Goal: Check status: Check status

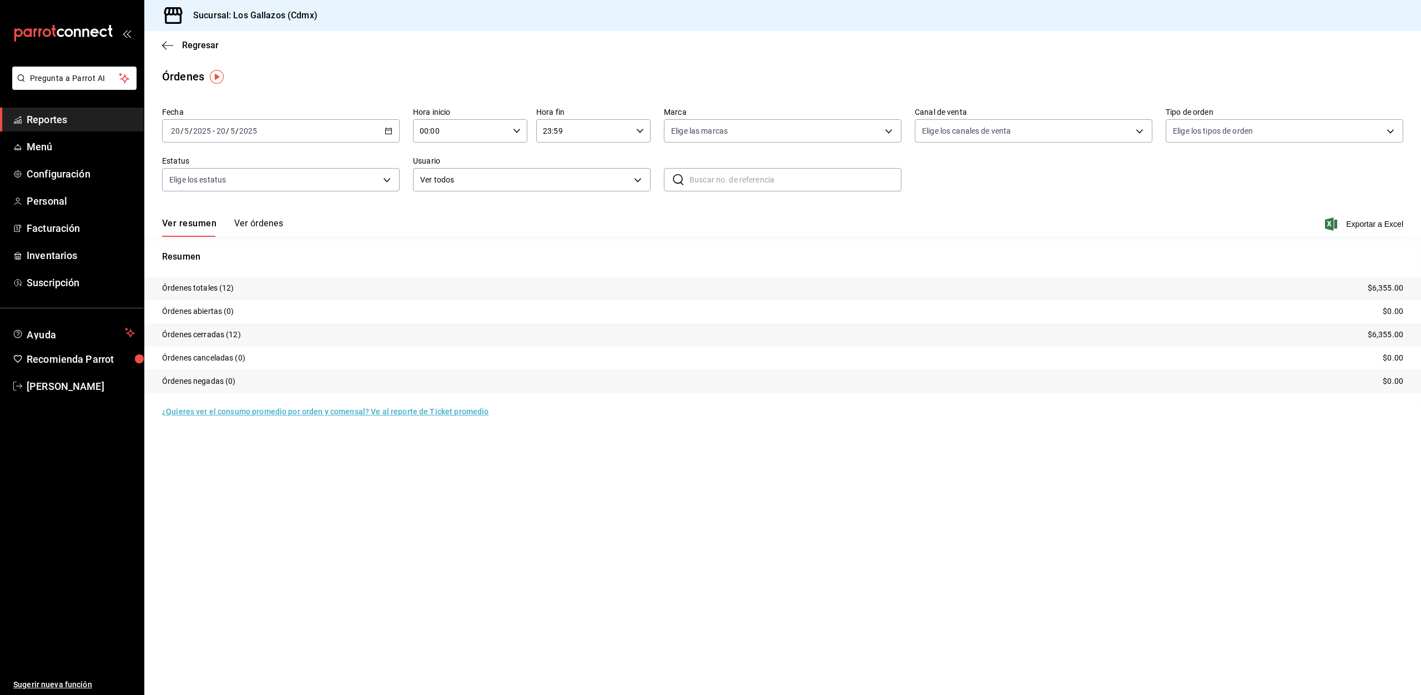
click at [388, 131] on icon "button" at bounding box center [389, 131] width 8 height 8
click at [198, 287] on span "Rango de fechas" at bounding box center [214, 290] width 86 height 12
click at [349, 251] on abbr "18" at bounding box center [348, 254] width 7 height 8
click at [367, 255] on abbr "19" at bounding box center [368, 254] width 7 height 8
click at [518, 130] on icon "button" at bounding box center [517, 131] width 8 height 8
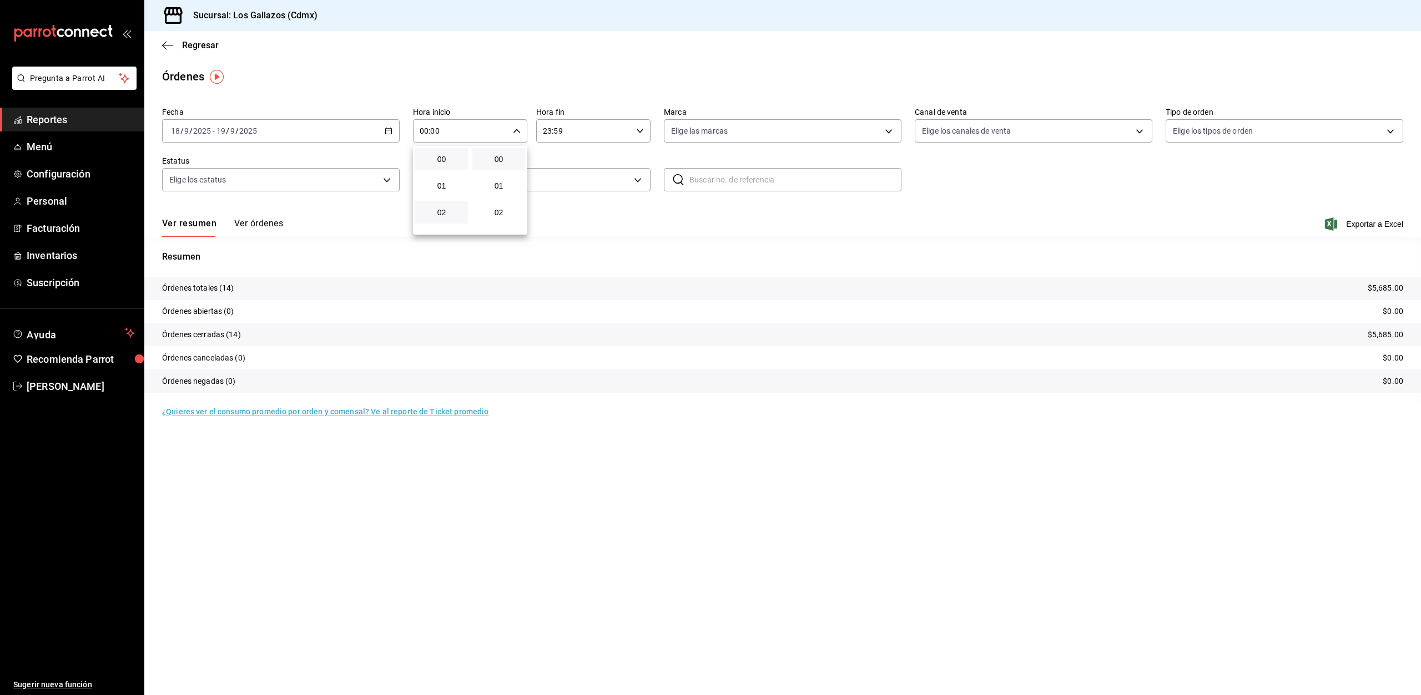
scroll to position [277, 0]
click at [448, 201] on span "12" at bounding box center [441, 201] width 39 height 9
type input "12:00"
click at [642, 131] on div at bounding box center [710, 347] width 1421 height 695
click at [641, 131] on \(Stroke\) "button" at bounding box center [639, 131] width 7 height 4
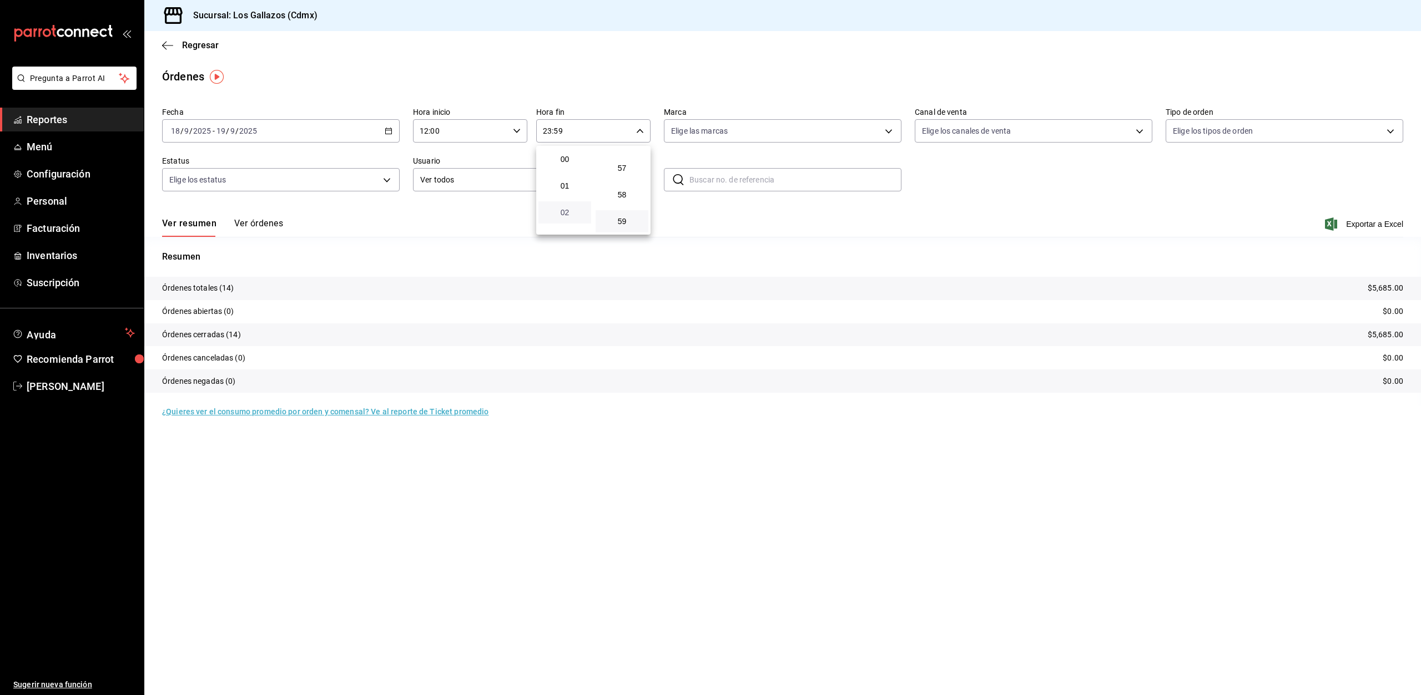
click at [567, 214] on span "02" at bounding box center [564, 212] width 39 height 9
type input "02:59"
click at [1150, 183] on div at bounding box center [710, 347] width 1421 height 695
drag, startPoint x: 272, startPoint y: 220, endPoint x: 157, endPoint y: 570, distance: 368.5
click at [272, 220] on button "Ver órdenes" at bounding box center [258, 227] width 49 height 19
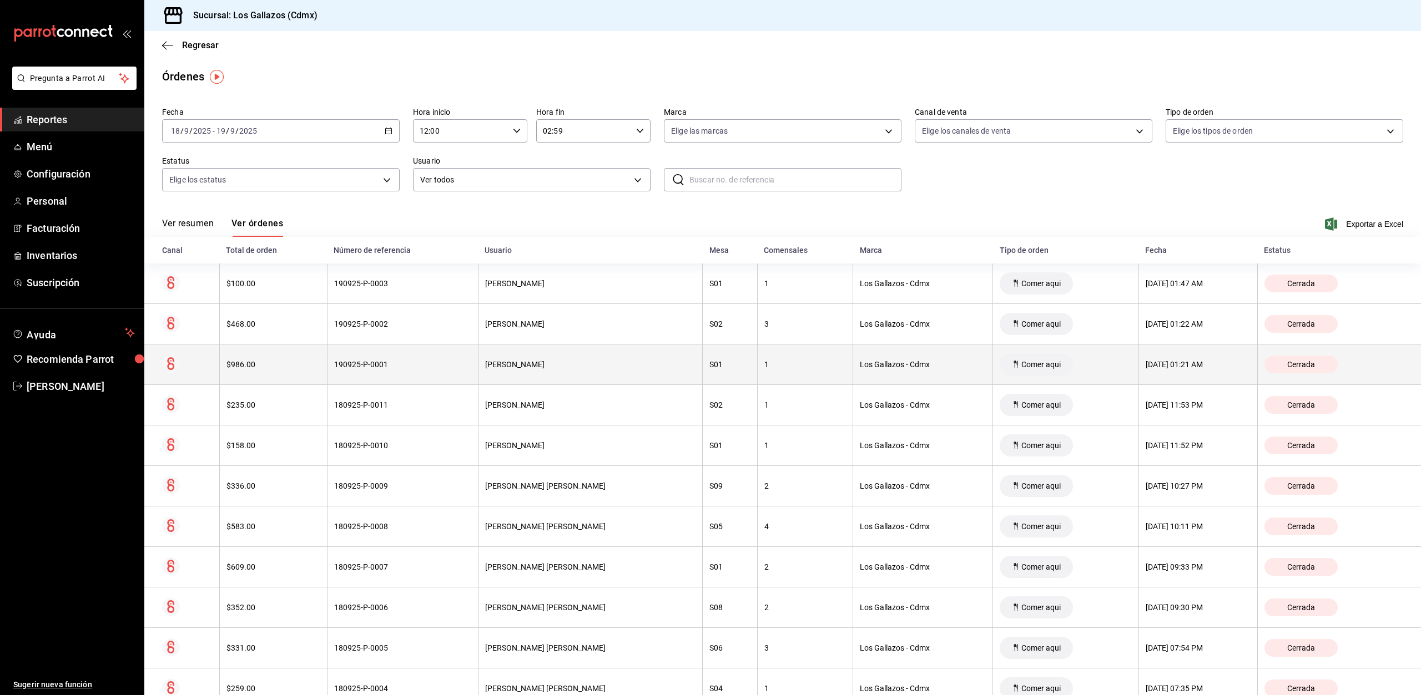
scroll to position [154, 0]
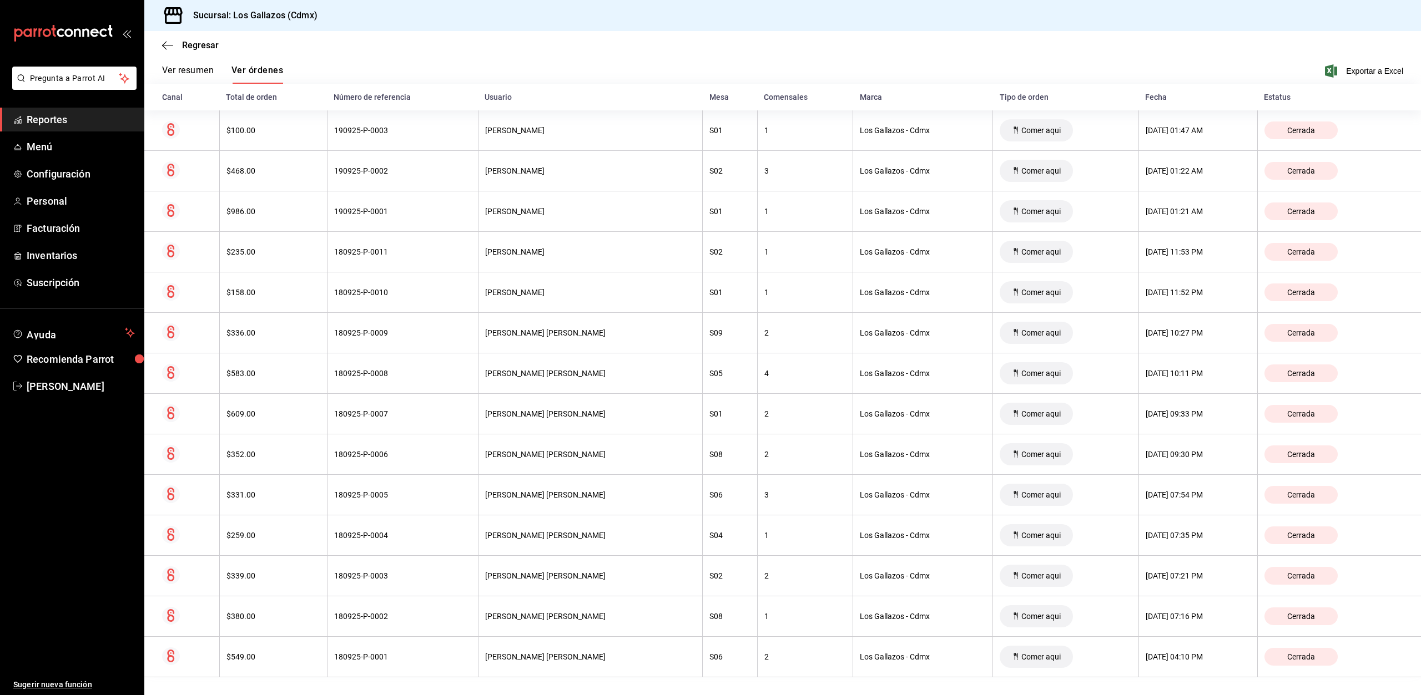
click at [190, 69] on button "Ver resumen" at bounding box center [188, 74] width 52 height 19
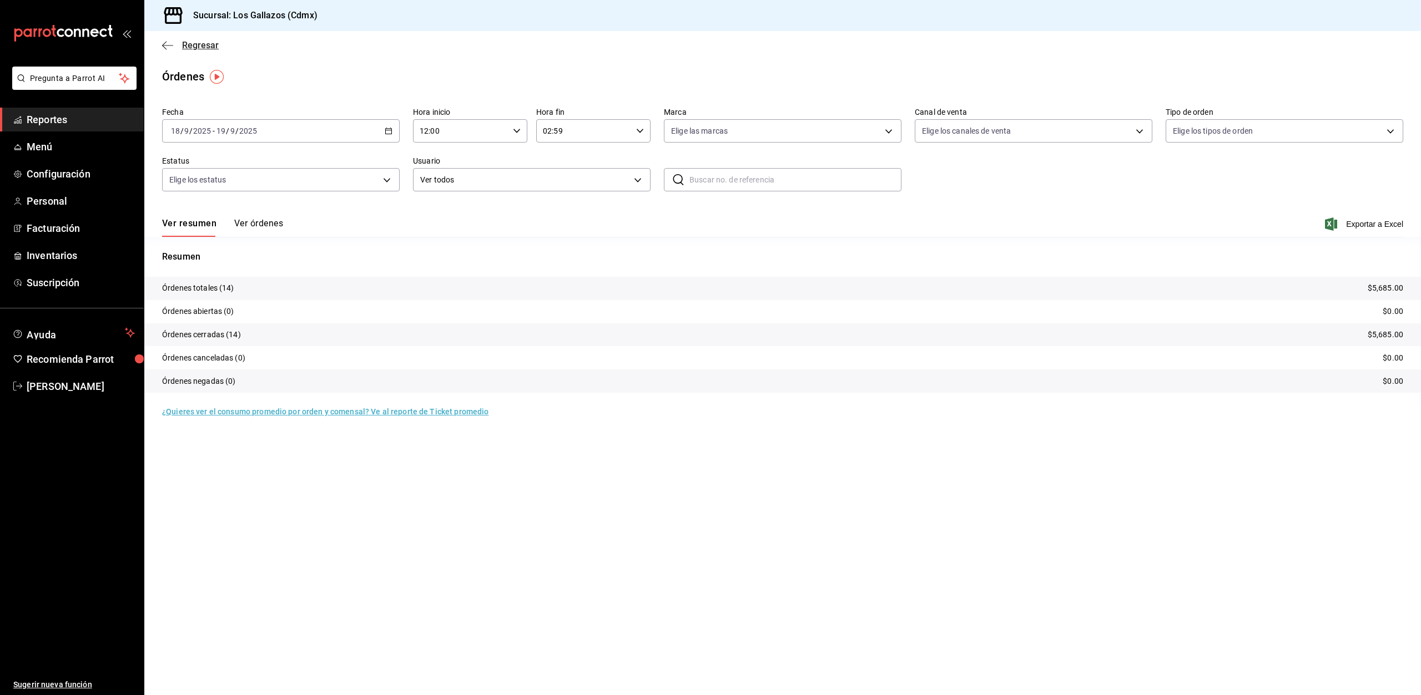
click at [168, 46] on icon "button" at bounding box center [167, 46] width 11 height 10
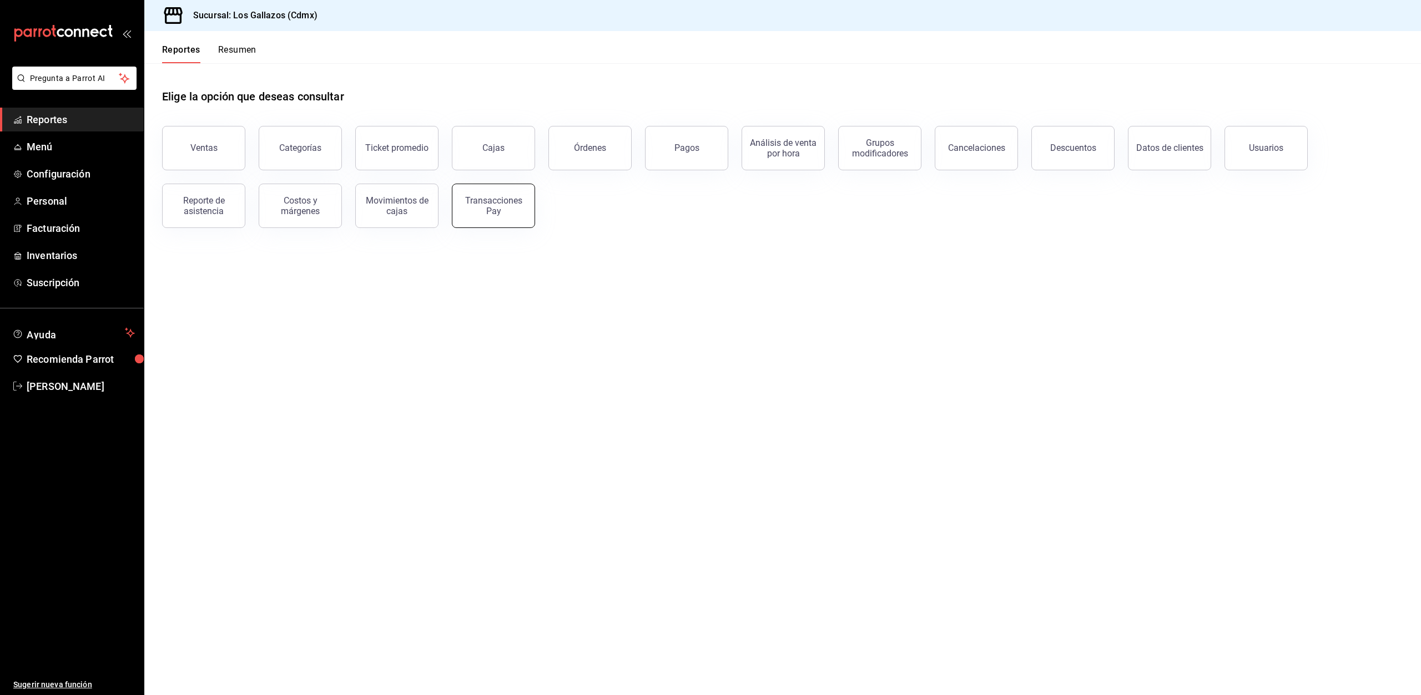
click at [513, 203] on div "Transacciones Pay" at bounding box center [493, 205] width 69 height 21
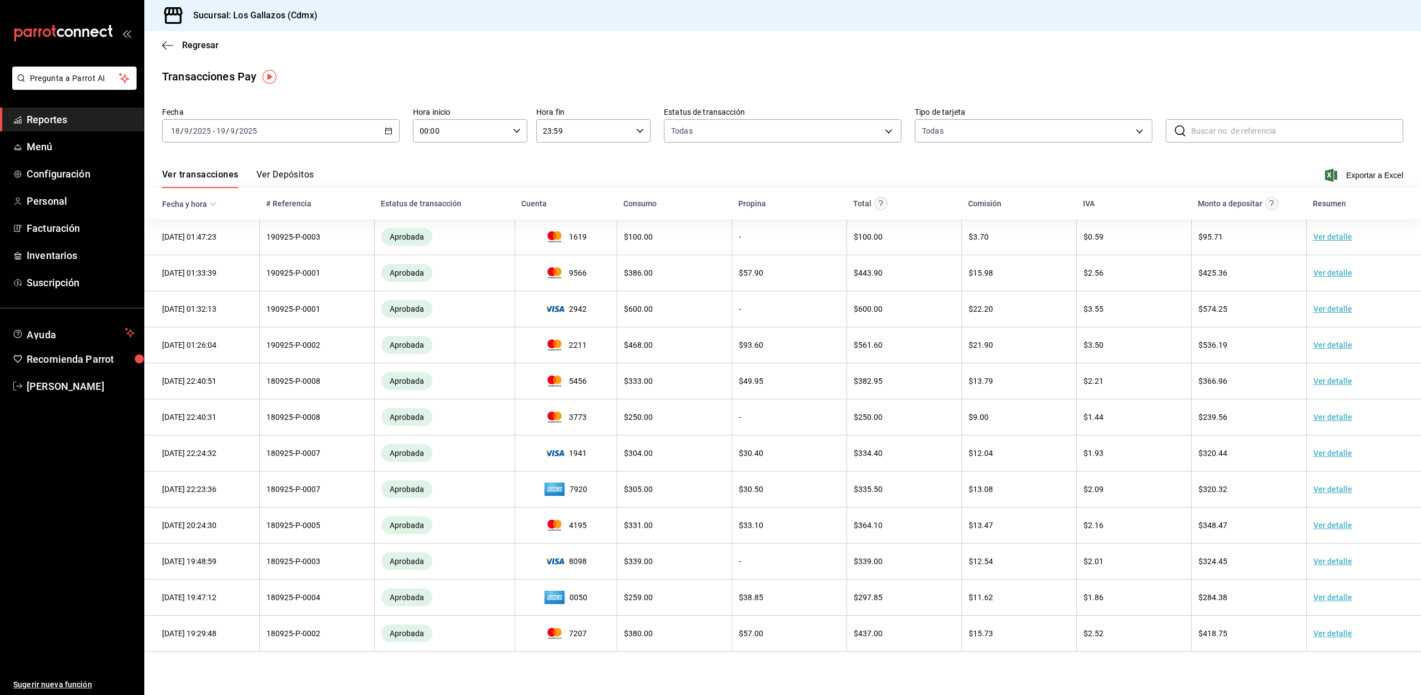
click at [520, 129] on icon "button" at bounding box center [517, 131] width 8 height 8
click at [447, 201] on span "12" at bounding box center [441, 201] width 39 height 9
type input "12:00"
click at [640, 130] on div at bounding box center [710, 347] width 1421 height 695
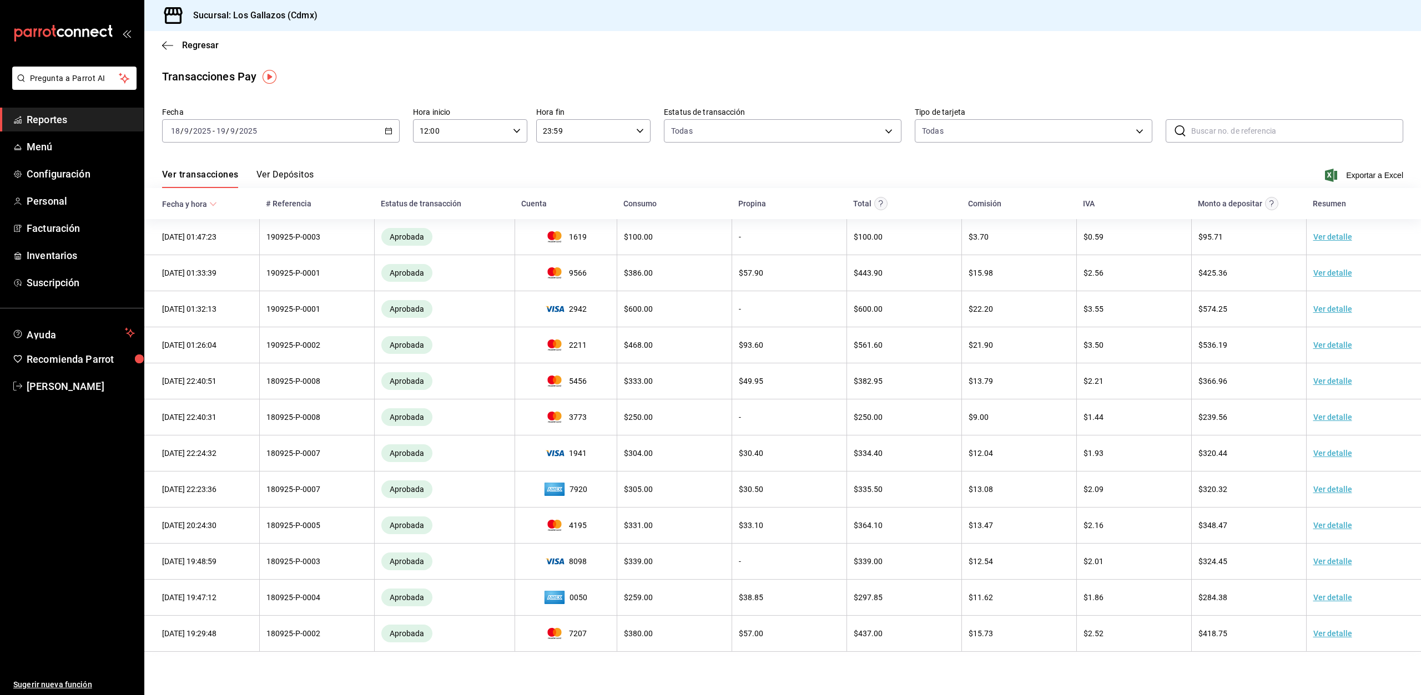
click at [640, 130] on icon "button" at bounding box center [640, 131] width 8 height 8
click at [564, 212] on span "02" at bounding box center [564, 212] width 39 height 9
type input "02:59"
click at [306, 648] on div at bounding box center [710, 347] width 1421 height 695
